Goal: Obtain resource: Obtain resource

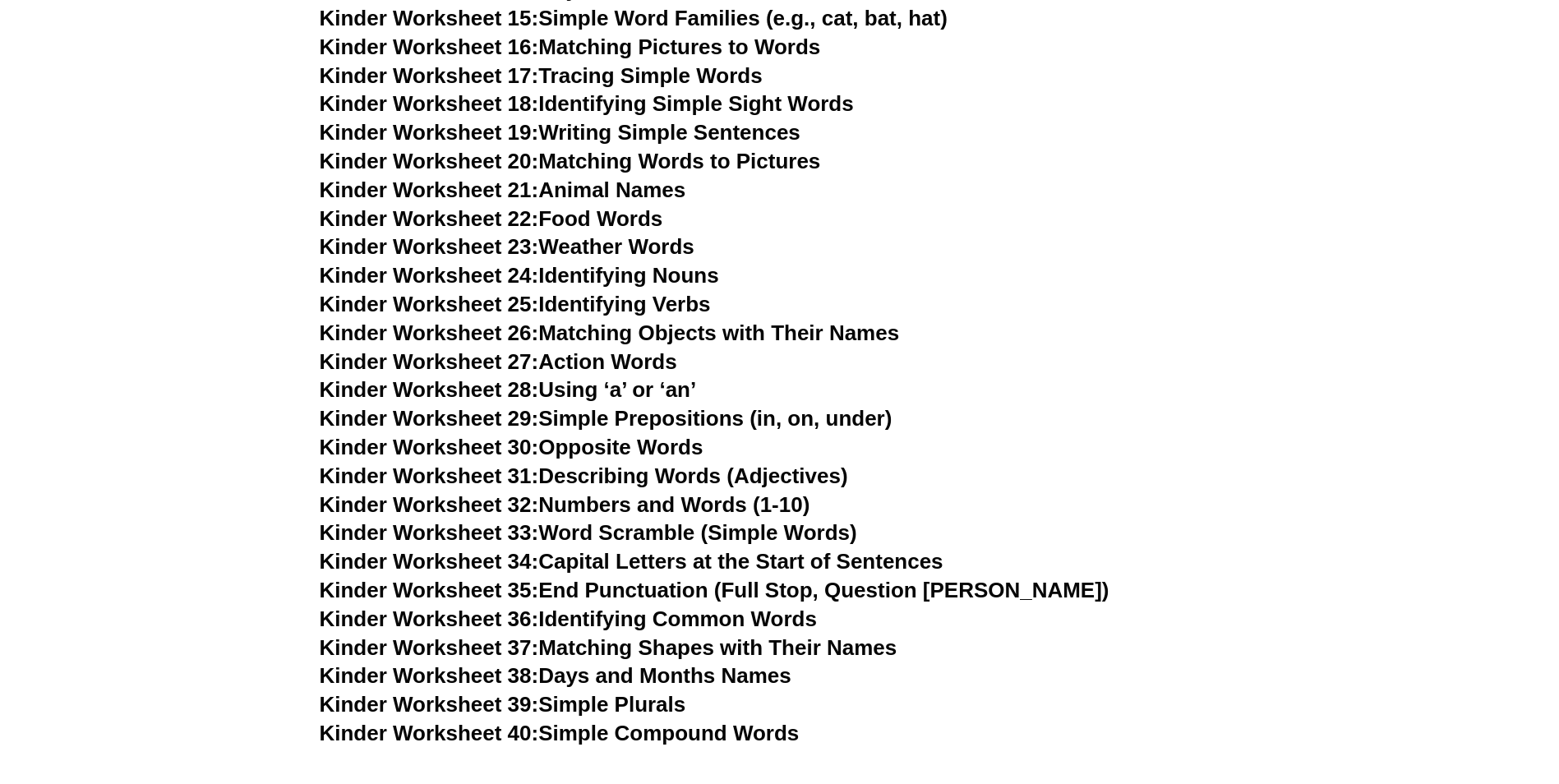
scroll to position [1150, 0]
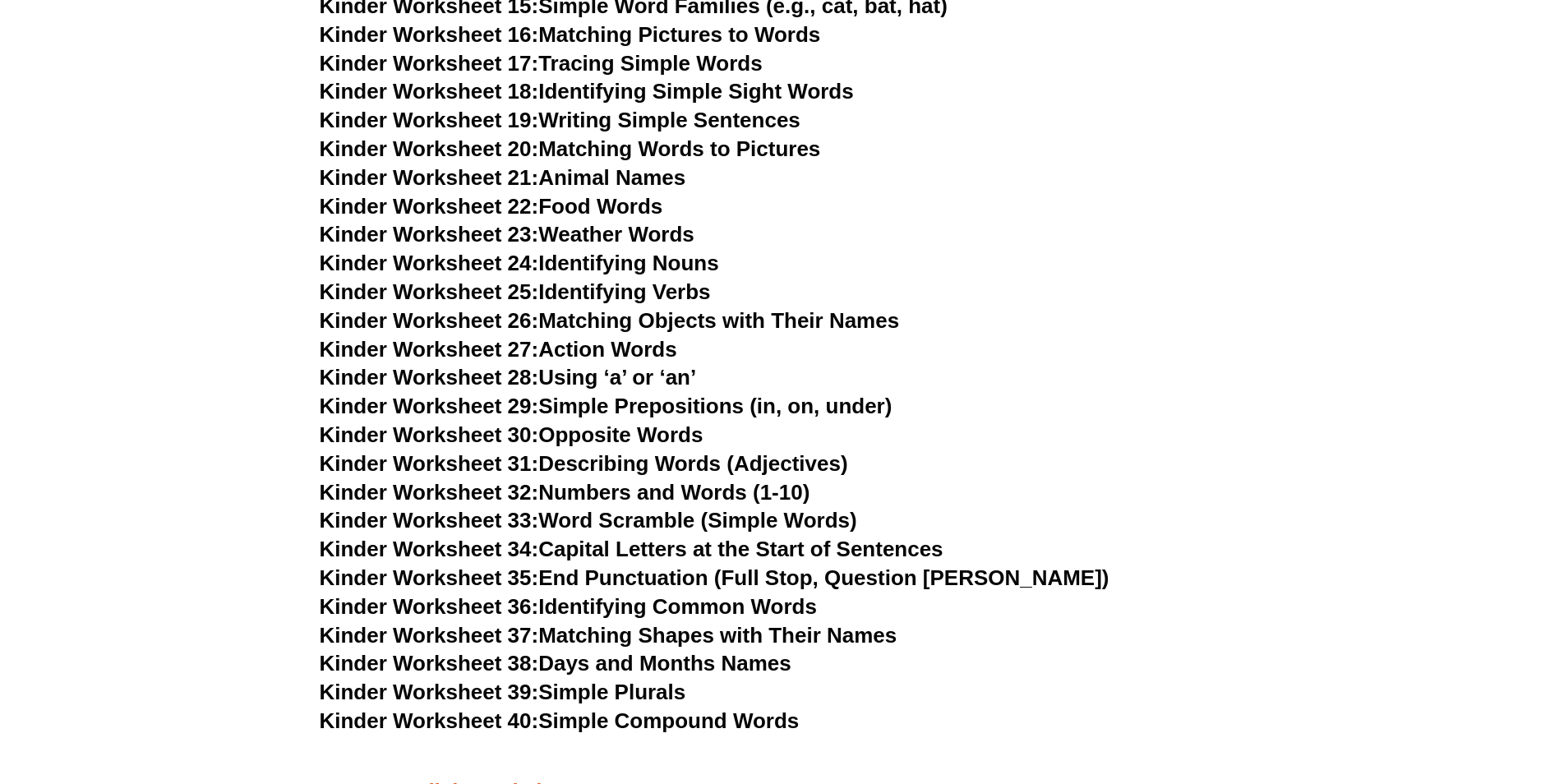
click at [587, 691] on link "Kinder Worksheet 39: Simple Plurals" at bounding box center [502, 691] width 366 height 24
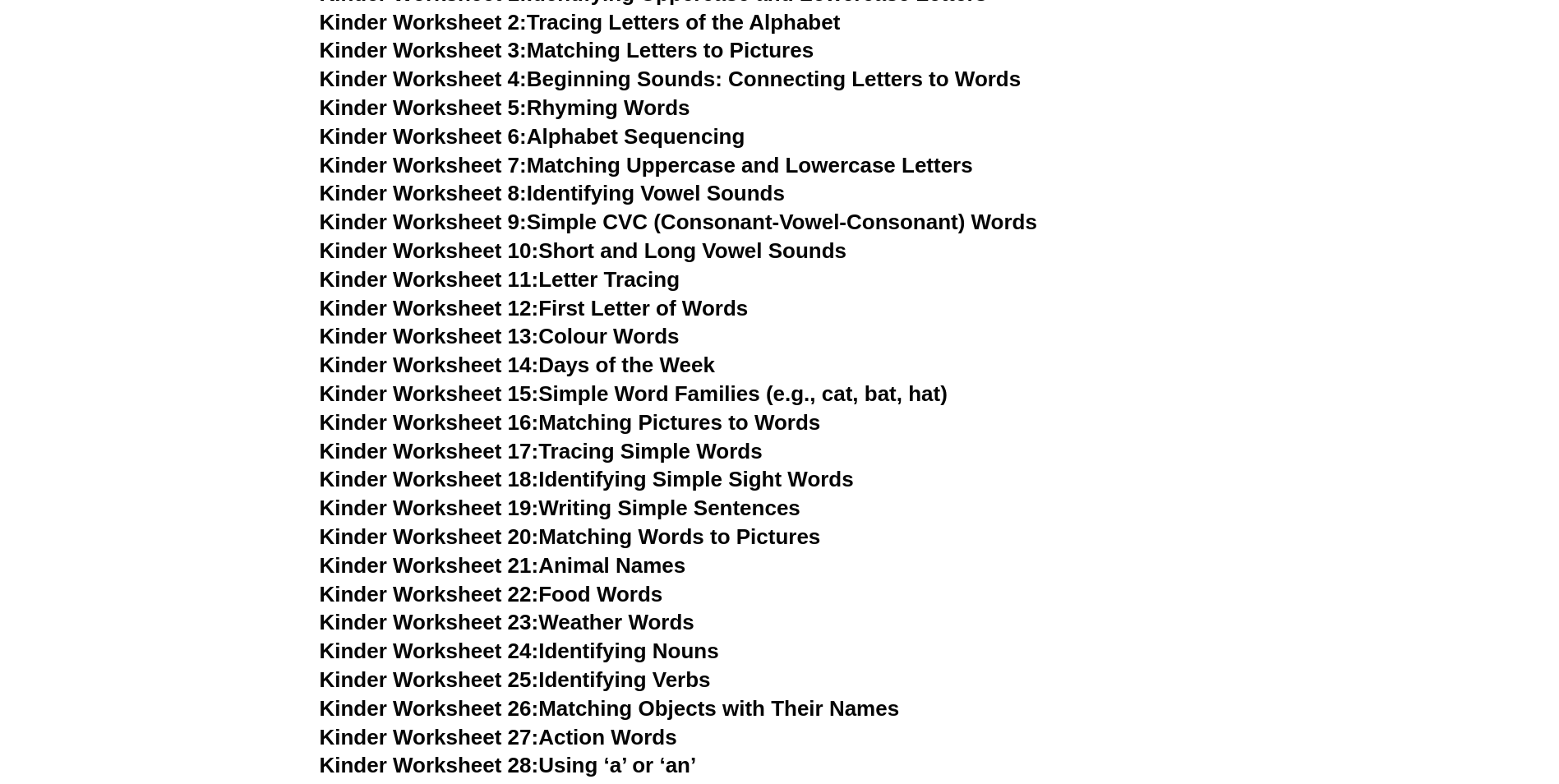
scroll to position [1068, 0]
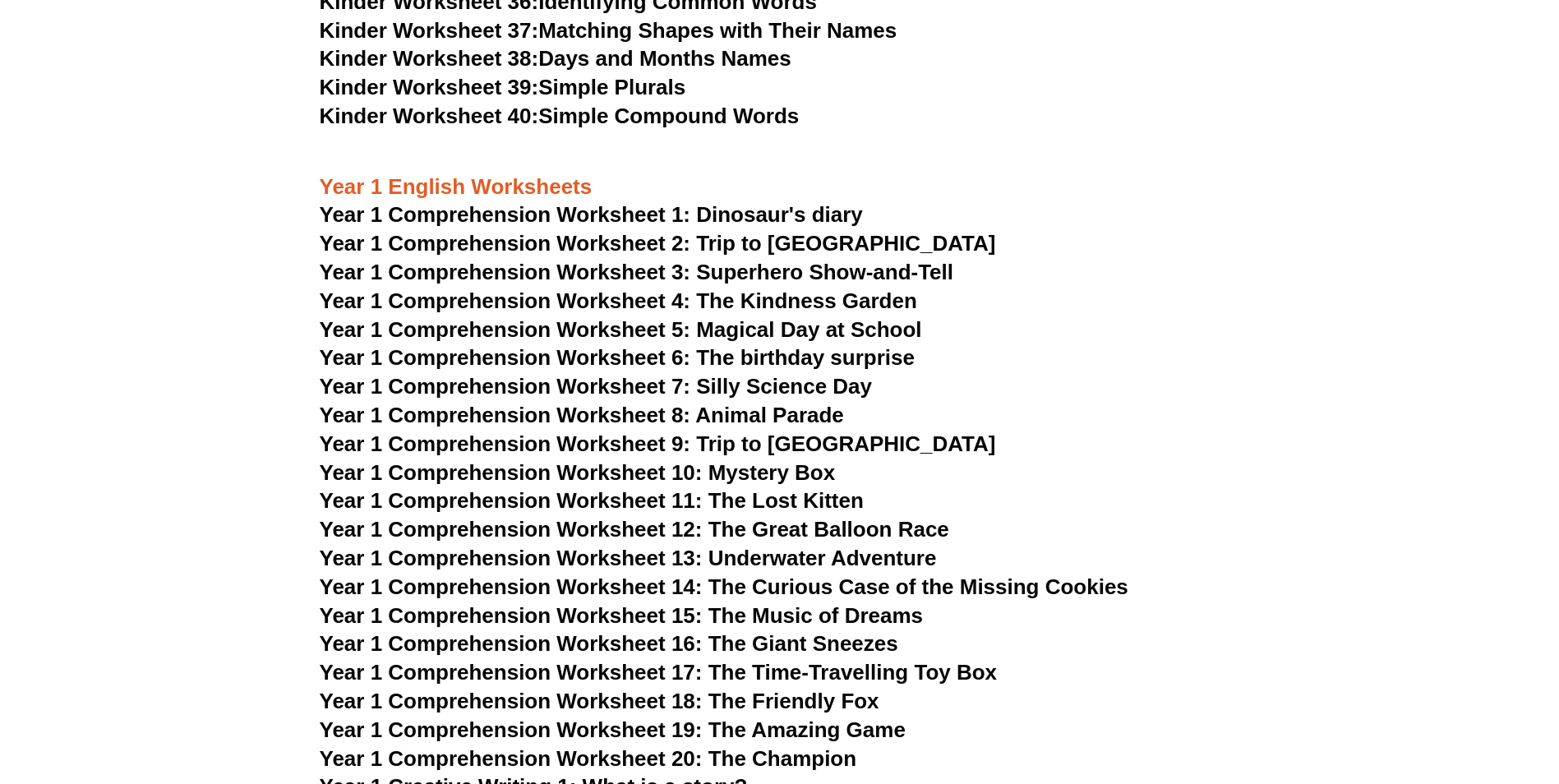
scroll to position [1808, 0]
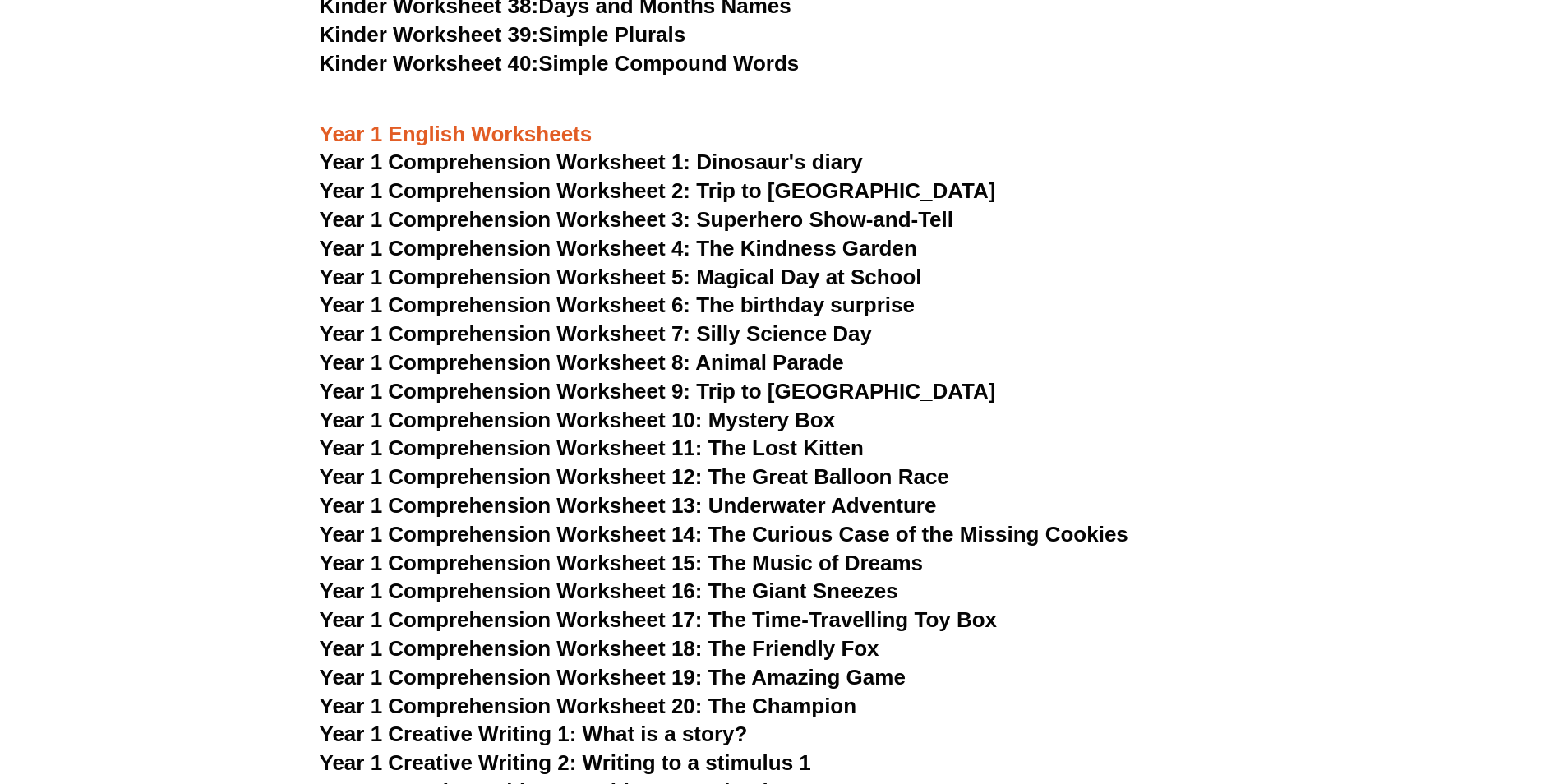
click at [783, 269] on span "Year 1 Comprehension Worksheet 5: Magical Day at School" at bounding box center [621, 277] width 603 height 24
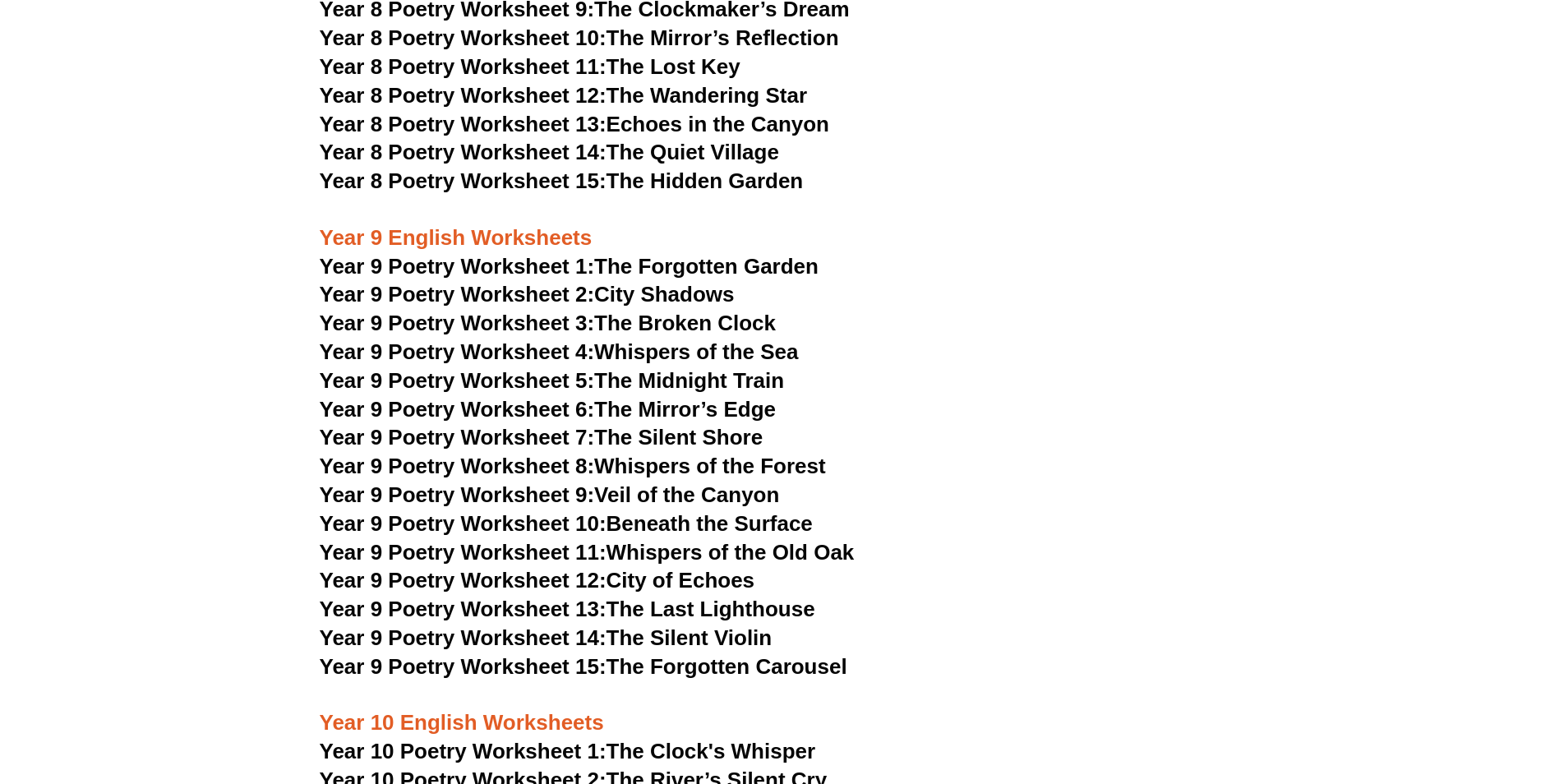
scroll to position [10412, 0]
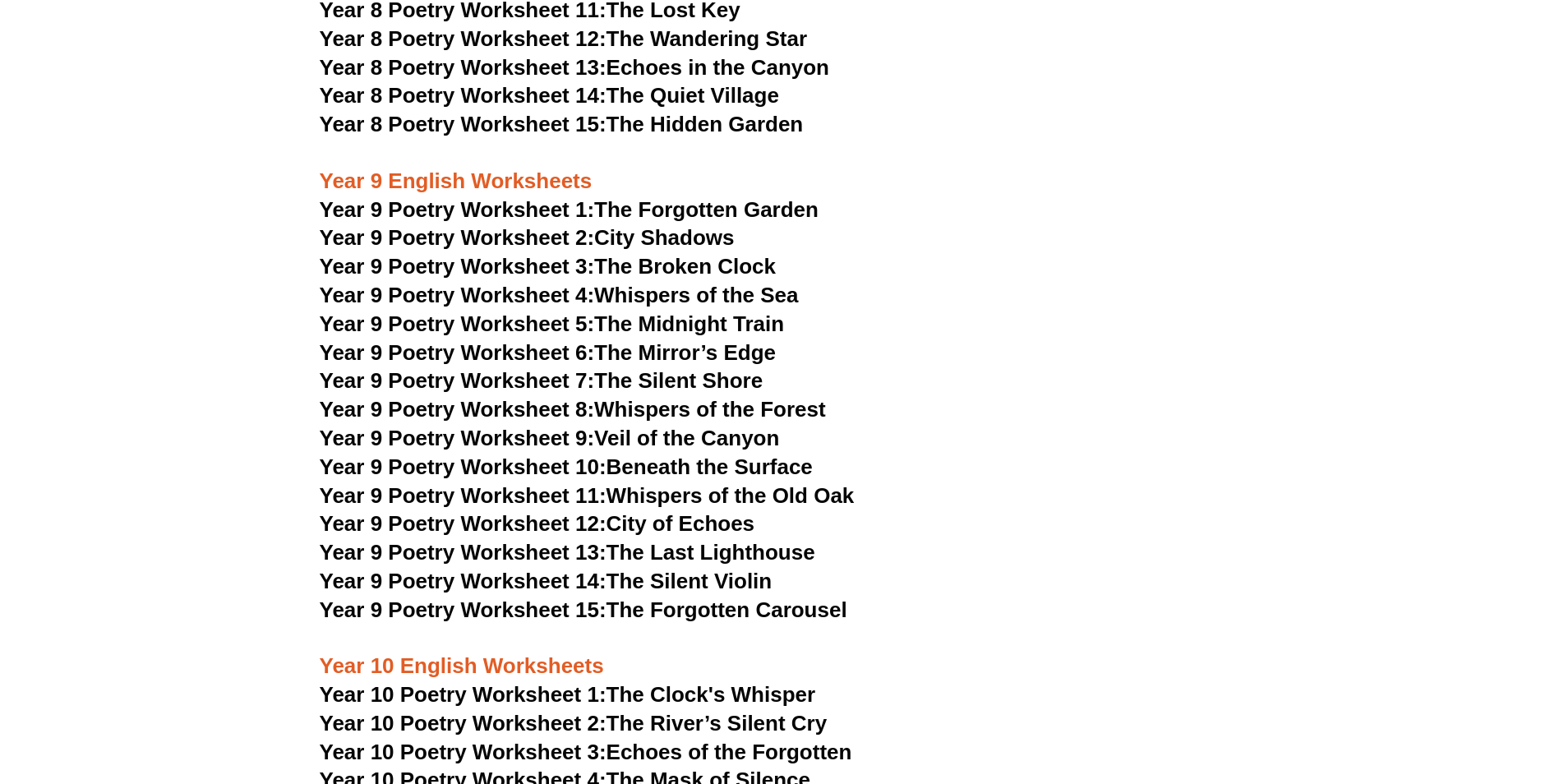
click at [635, 254] on link "Year 9 Poetry Worksheet 3: The Broken Clock" at bounding box center [547, 266] width 457 height 24
click at [584, 397] on span "Year 9 Poetry Worksheet 8:" at bounding box center [457, 409] width 275 height 24
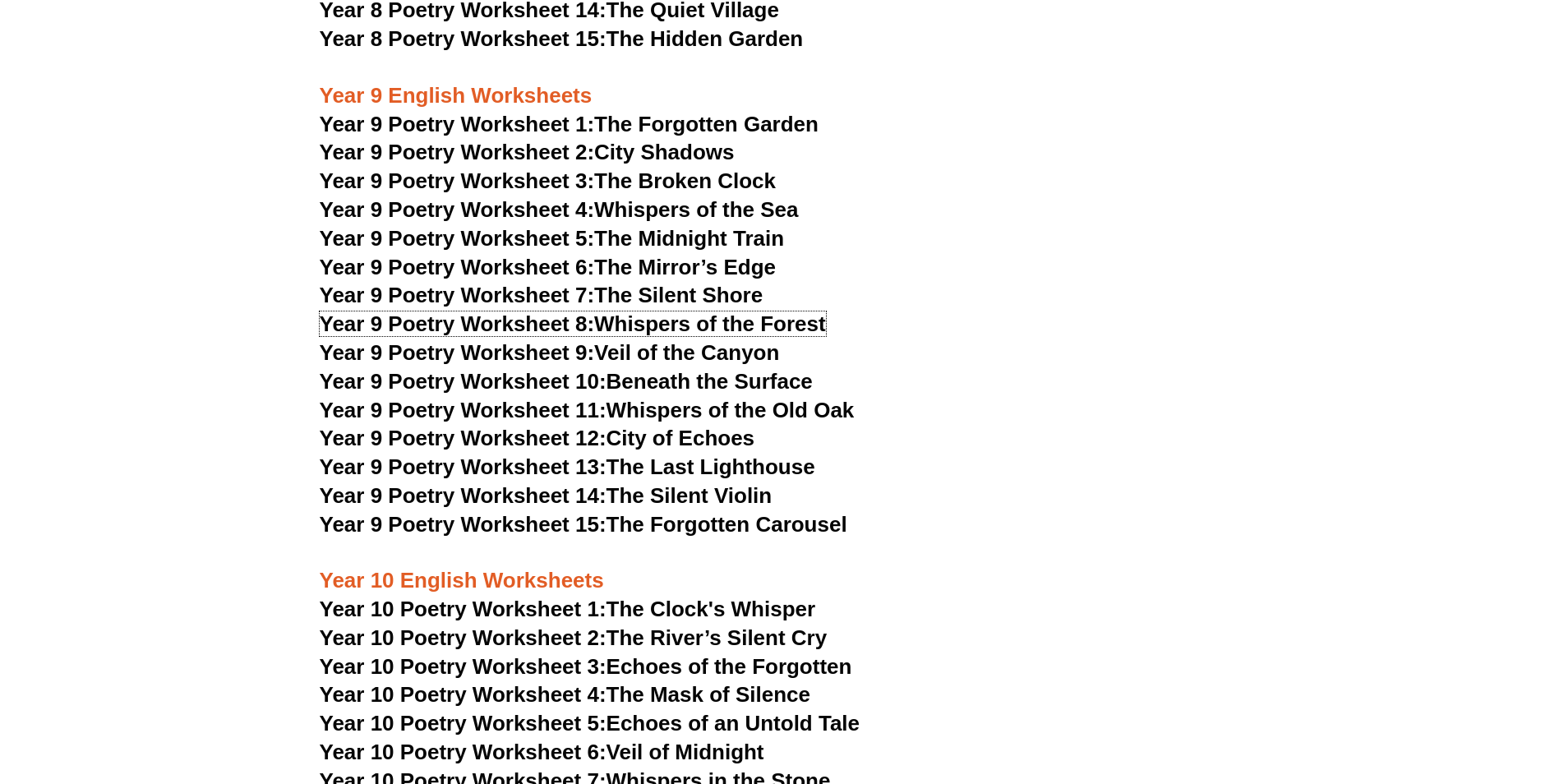
scroll to position [10494, 0]
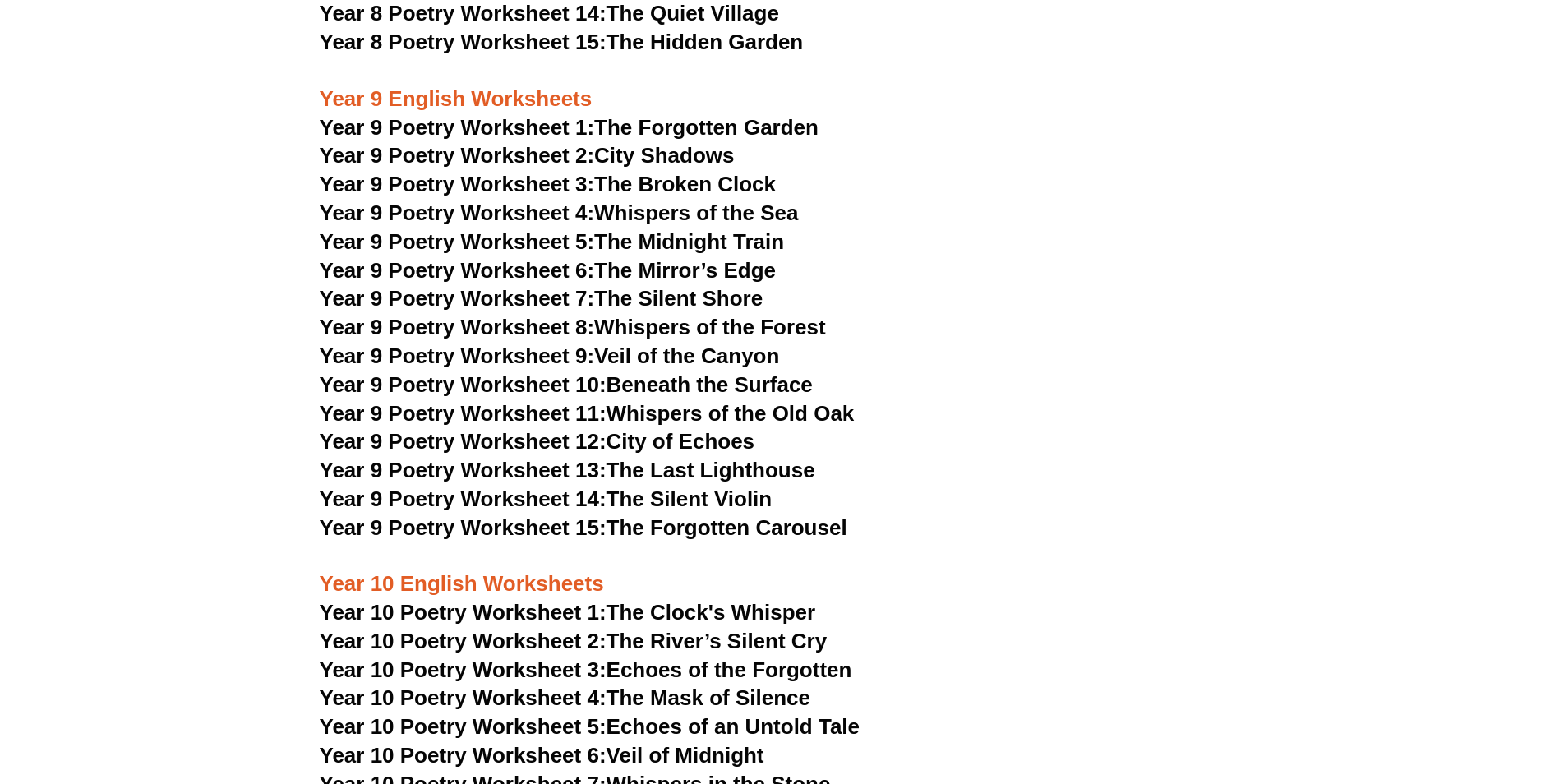
click at [732, 315] on link "Year 9 Poetry Worksheet 8: Whispers of the Forest" at bounding box center [573, 326] width 507 height 24
